Goal: Task Accomplishment & Management: Use online tool/utility

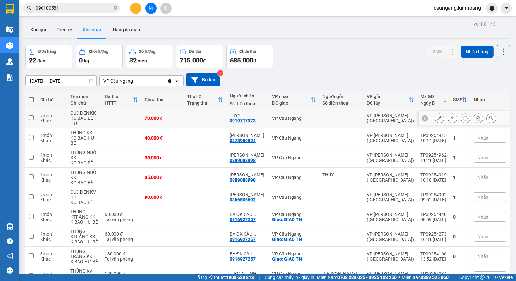
scroll to position [43, 0]
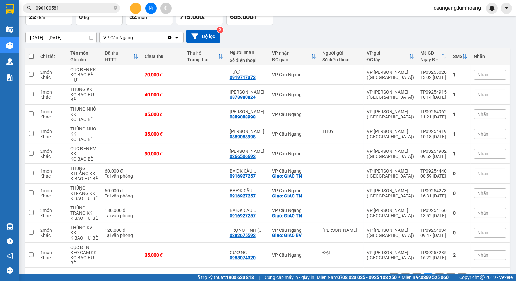
click at [412, 274] on button "1" at bounding box center [417, 279] width 10 height 10
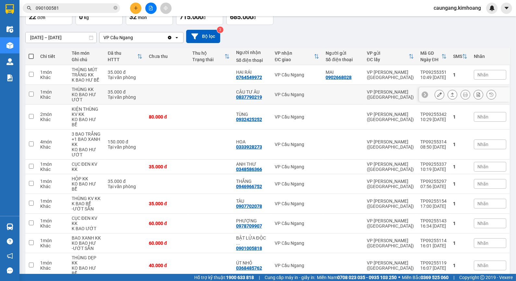
click at [450, 95] on icon at bounding box center [452, 94] width 5 height 5
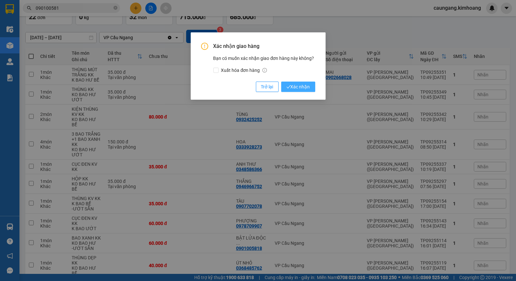
click at [307, 84] on span "Xác nhận" at bounding box center [298, 86] width 24 height 7
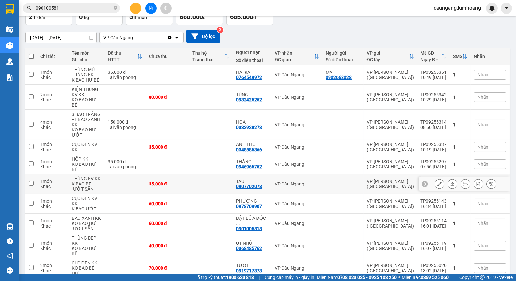
scroll to position [54, 0]
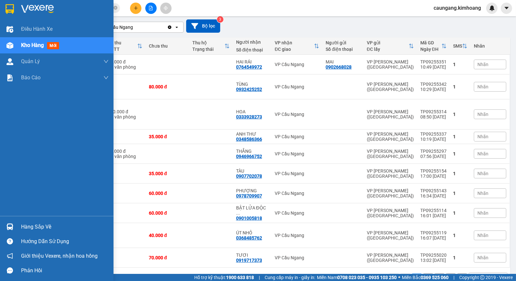
click at [21, 226] on div "Hàng sắp về" at bounding box center [64, 227] width 87 height 10
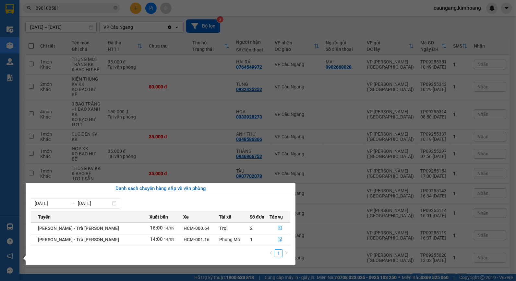
click at [322, 261] on section "Kết quả [PERSON_NAME] ( 2 ) Bộ lọc Mã ĐH Trạng thái Món hàng Thu hộ Tổng [PERSO…" at bounding box center [258, 140] width 516 height 281
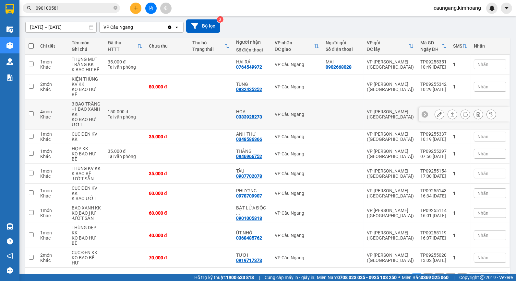
scroll to position [0, 0]
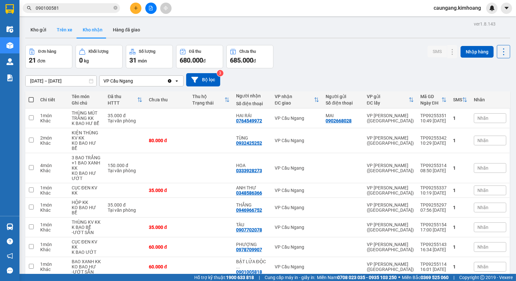
click at [61, 29] on button "Trên xe" at bounding box center [65, 30] width 26 height 16
type input "[DATE] – [DATE]"
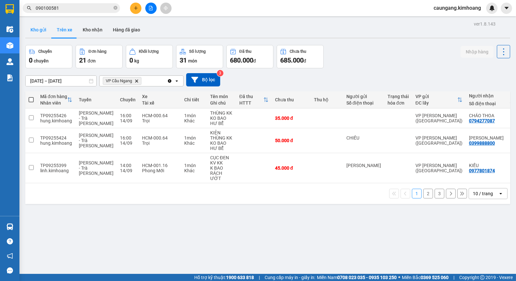
click at [43, 31] on button "Kho gửi" at bounding box center [38, 30] width 26 height 16
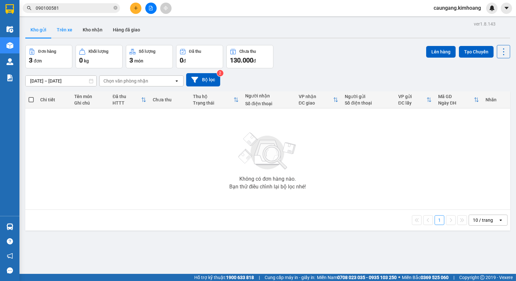
click at [65, 29] on button "Trên xe" at bounding box center [65, 30] width 26 height 16
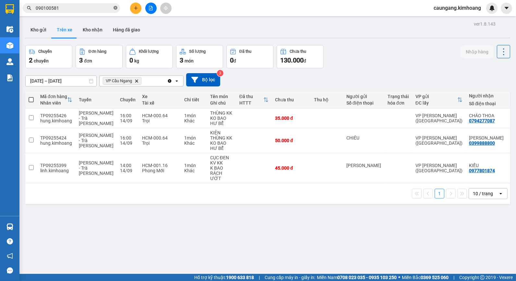
click at [114, 7] on icon "close-circle" at bounding box center [115, 8] width 4 height 4
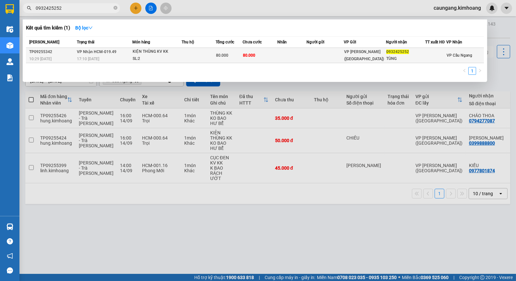
type input "0932425252"
click at [286, 54] on td at bounding box center [291, 55] width 29 height 15
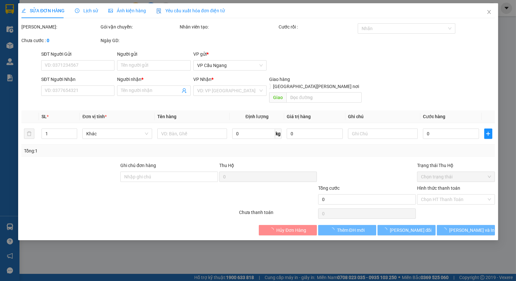
type input "0932425252"
type input "TÙNG"
type input "80.000"
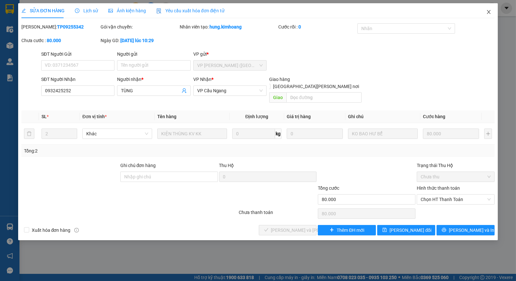
click at [487, 14] on icon "close" at bounding box center [489, 12] width 4 height 4
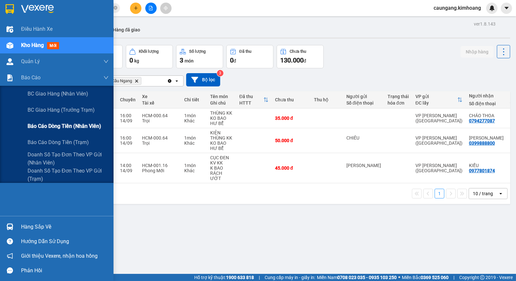
click at [41, 129] on span "Báo cáo dòng tiền (nhân viên)" at bounding box center [65, 126] width 74 height 8
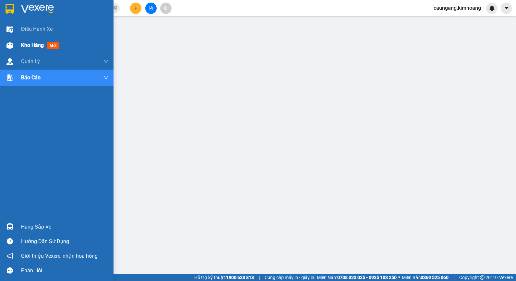
click at [24, 46] on span "Kho hàng" at bounding box center [32, 45] width 23 height 6
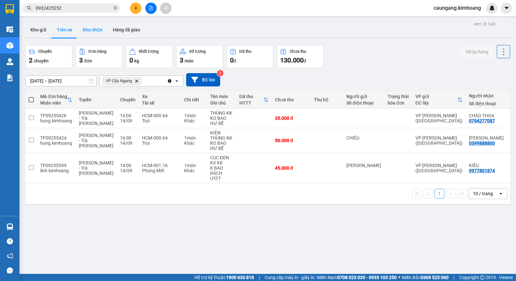
click at [94, 30] on button "Kho nhận" at bounding box center [92, 30] width 30 height 16
type input "[DATE] – [DATE]"
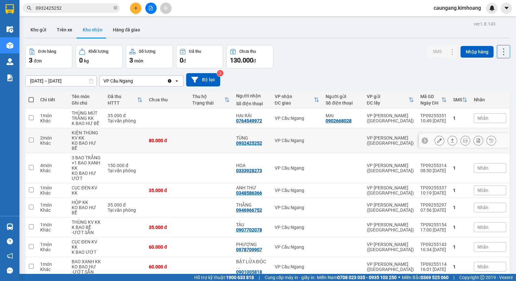
click at [283, 142] on td "VP Cầu Ngang" at bounding box center [296, 140] width 51 height 25
checkbox input "true"
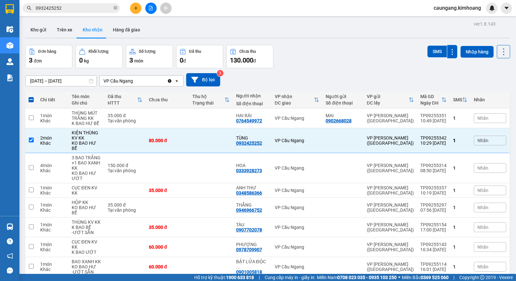
click at [64, 80] on input "[DATE] – [DATE]" at bounding box center [61, 81] width 71 height 10
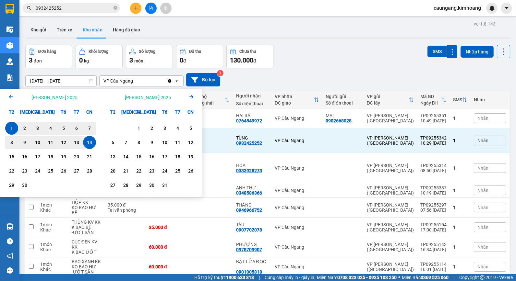
click at [10, 96] on icon "Previous month." at bounding box center [11, 96] width 4 height 3
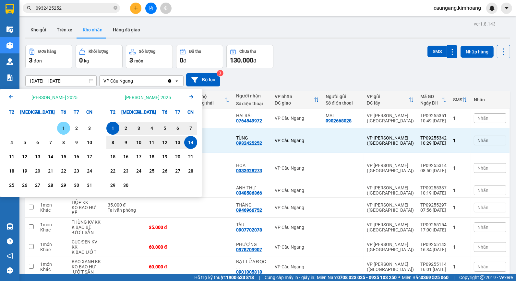
click at [61, 125] on div "1" at bounding box center [63, 128] width 9 height 8
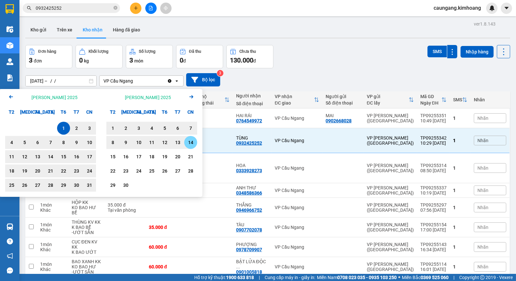
click at [187, 139] on div "14" at bounding box center [190, 143] width 9 height 8
type input "[DATE] – [DATE]"
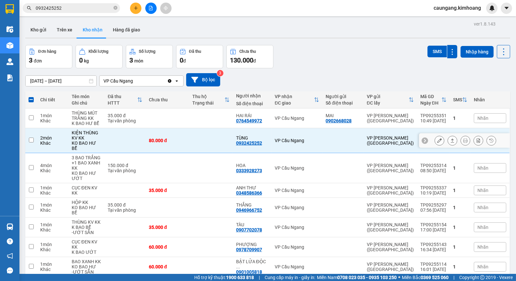
checkbox input "false"
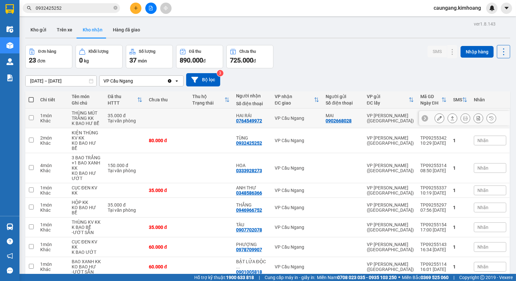
scroll to position [54, 0]
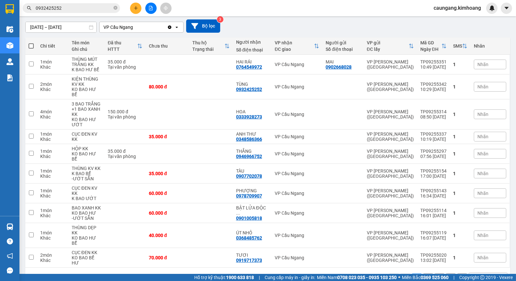
click at [434, 274] on button "3" at bounding box center [439, 279] width 10 height 10
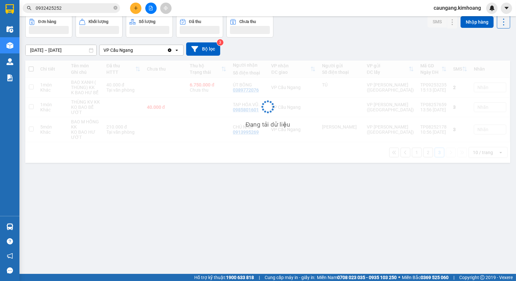
scroll to position [30, 0]
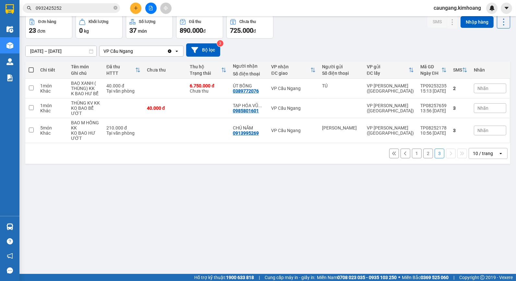
click at [423, 155] on button "2" at bounding box center [428, 154] width 10 height 10
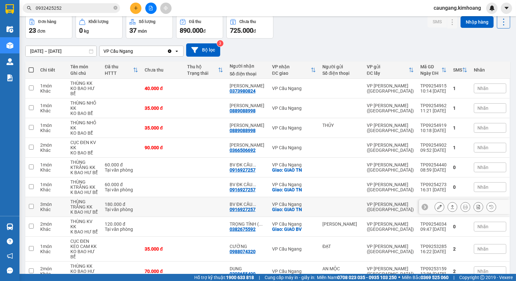
scroll to position [43, 0]
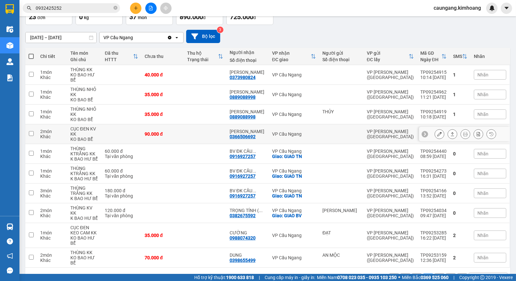
click at [200, 130] on td at bounding box center [205, 134] width 42 height 20
checkbox input "true"
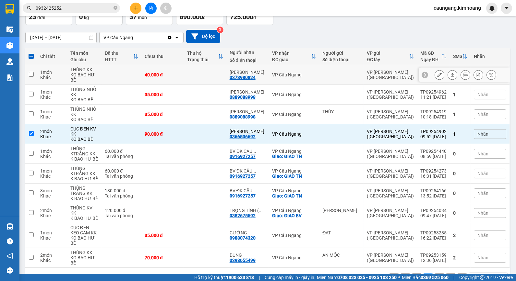
click at [209, 71] on td at bounding box center [205, 75] width 42 height 20
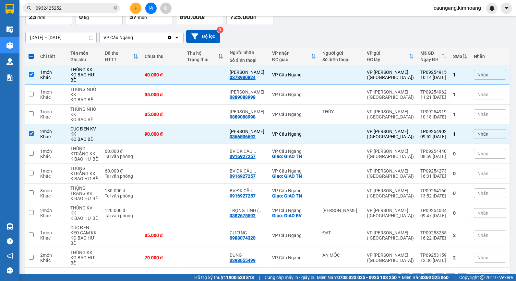
click at [413, 274] on button "1" at bounding box center [417, 279] width 10 height 10
checkbox input "false"
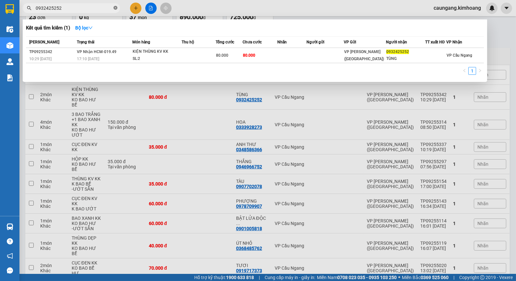
click at [116, 8] on icon "close-circle" at bounding box center [115, 8] width 4 height 4
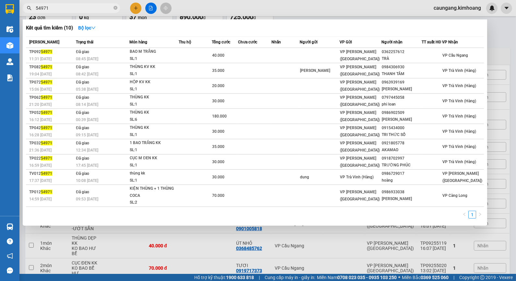
type input "54971"
click at [283, 10] on div at bounding box center [258, 140] width 516 height 281
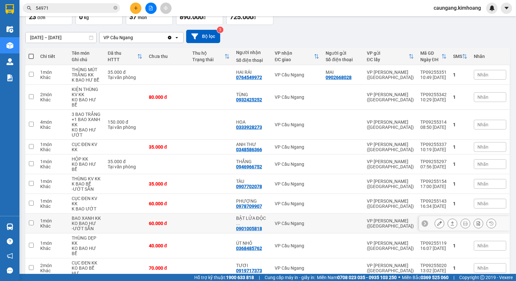
scroll to position [0, 0]
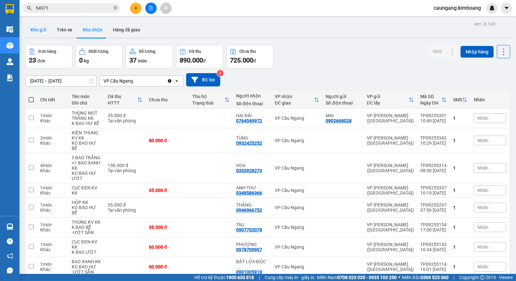
click at [41, 31] on button "Kho gửi" at bounding box center [38, 30] width 26 height 16
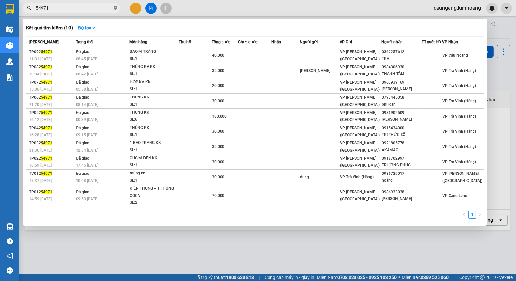
click at [114, 5] on span at bounding box center [115, 8] width 4 height 6
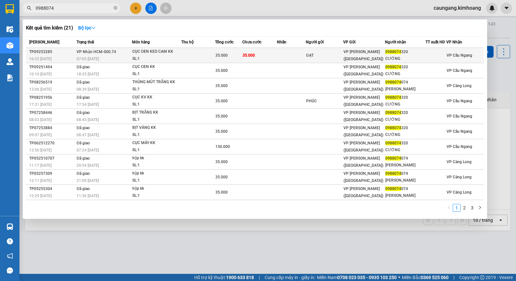
type input "0988074"
click at [273, 54] on td "35.000" at bounding box center [259, 55] width 35 height 15
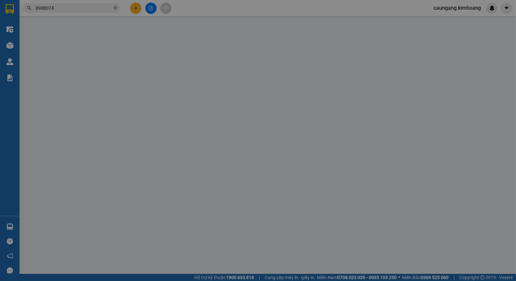
type input "ĐẠT"
type input "0988074320"
type input "CƯỜNG"
type input "35.000"
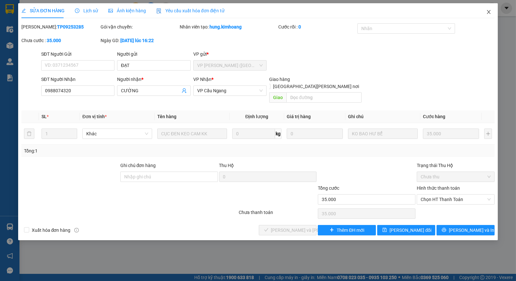
click at [488, 14] on icon "close" at bounding box center [488, 11] width 5 height 5
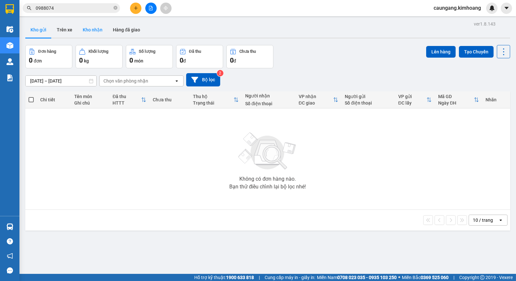
click at [90, 31] on button "Kho nhận" at bounding box center [92, 30] width 30 height 16
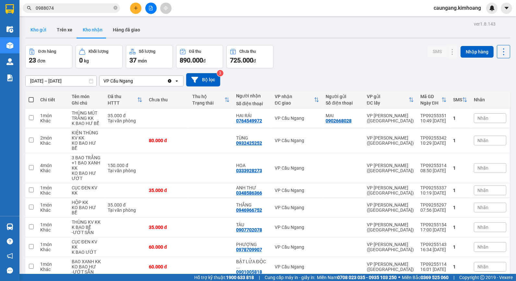
click at [43, 32] on button "Kho gửi" at bounding box center [38, 30] width 26 height 16
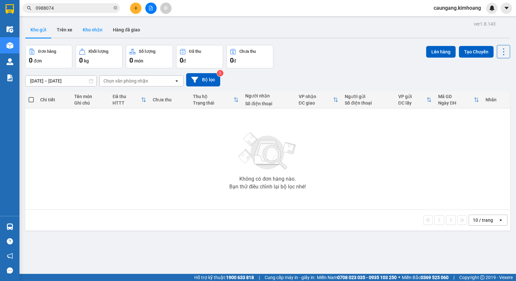
click at [93, 27] on button "Kho nhận" at bounding box center [92, 30] width 30 height 16
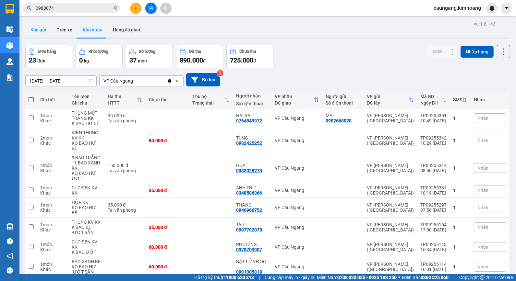
click at [34, 29] on button "Kho gửi" at bounding box center [38, 30] width 26 height 16
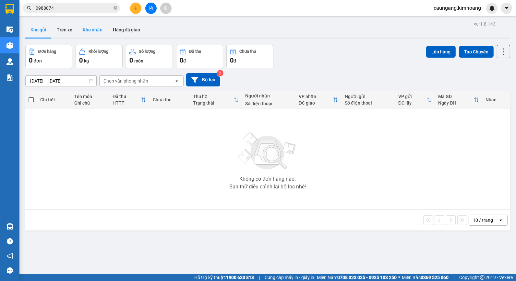
click at [92, 34] on button "Kho nhận" at bounding box center [92, 30] width 30 height 16
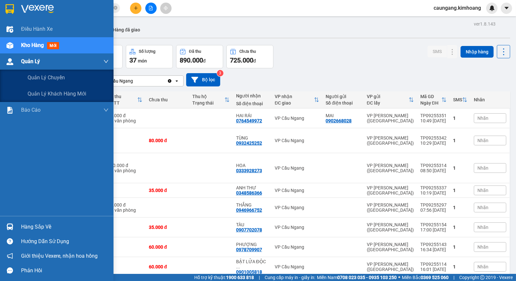
click at [40, 63] on span "Quản Lý" at bounding box center [30, 61] width 19 height 8
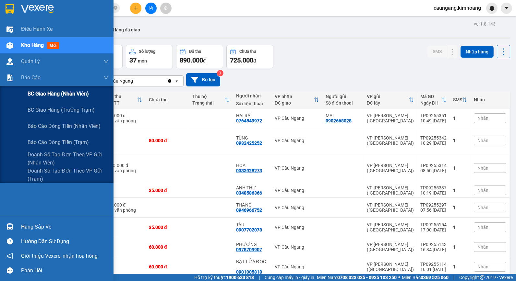
click at [59, 94] on span "BC giao hàng (nhân viên)" at bounding box center [58, 94] width 61 height 8
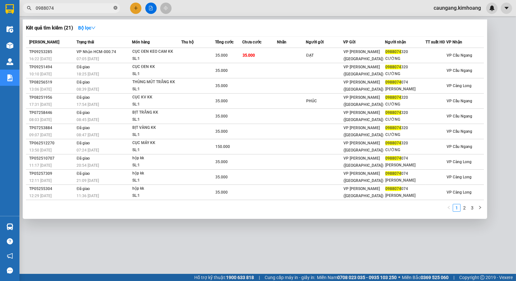
click at [115, 8] on icon "close-circle" at bounding box center [115, 8] width 4 height 4
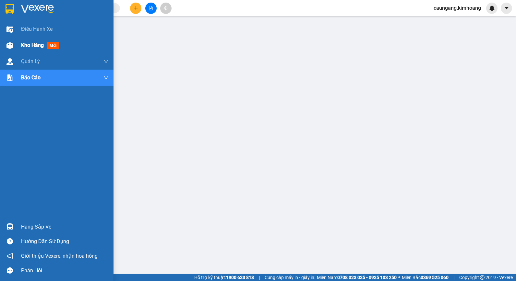
click at [31, 47] on span "Kho hàng" at bounding box center [32, 45] width 23 height 6
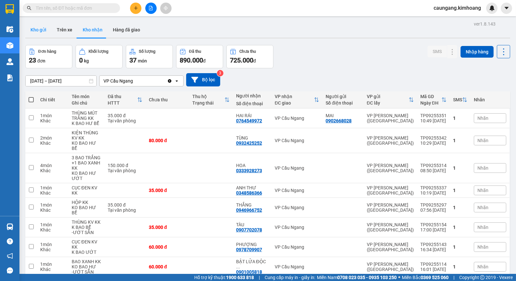
click at [44, 32] on button "Kho gửi" at bounding box center [38, 30] width 26 height 16
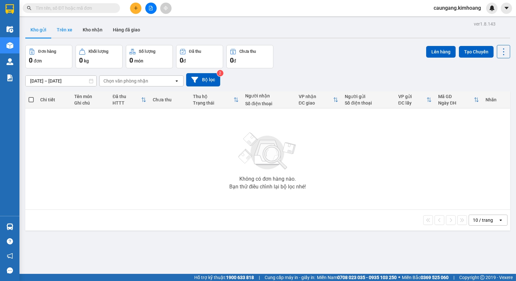
click at [70, 33] on button "Trên xe" at bounding box center [65, 30] width 26 height 16
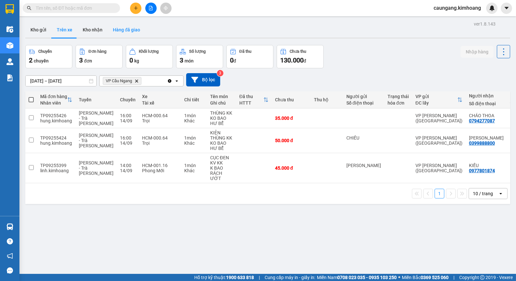
click at [106, 23] on div "ver 1.8.143 Kho gửi Trên xe [PERSON_NAME] Hàng đã giao Chuyến 2 chuyến Đơn hàng…" at bounding box center [268, 159] width 490 height 281
click at [102, 30] on button "Kho nhận" at bounding box center [92, 30] width 30 height 16
type input "[DATE] – [DATE]"
